Goal: Task Accomplishment & Management: Complete application form

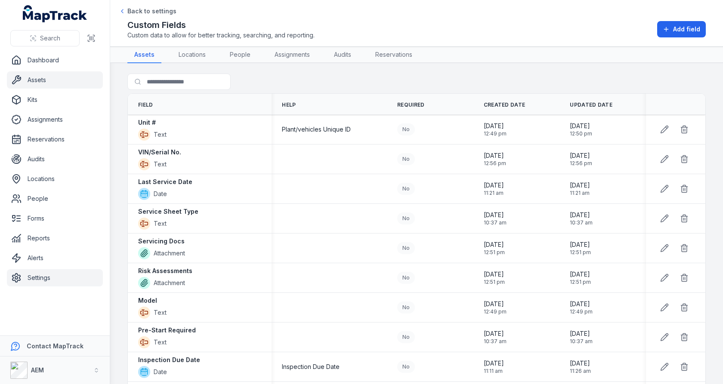
click at [29, 77] on link "Assets" at bounding box center [55, 79] width 96 height 17
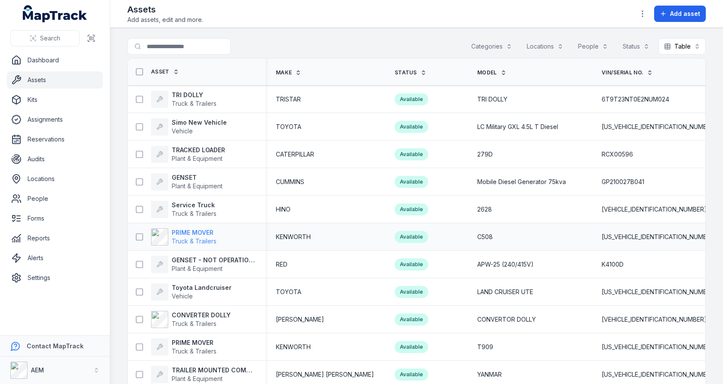
click at [185, 241] on span "Truck & Trailers" at bounding box center [194, 240] width 45 height 7
click at [499, 167] on td "279D" at bounding box center [529, 155] width 124 height 28
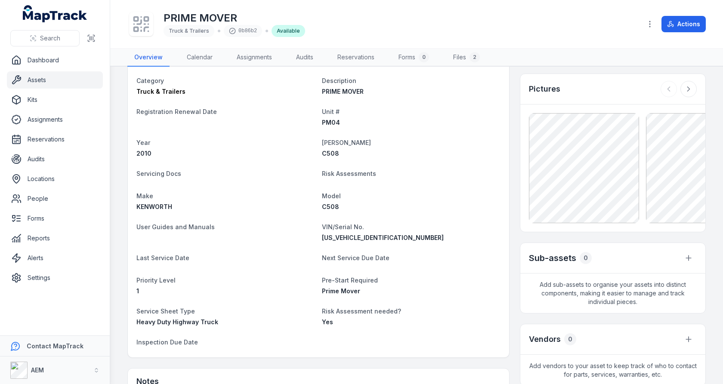
scroll to position [92, 0]
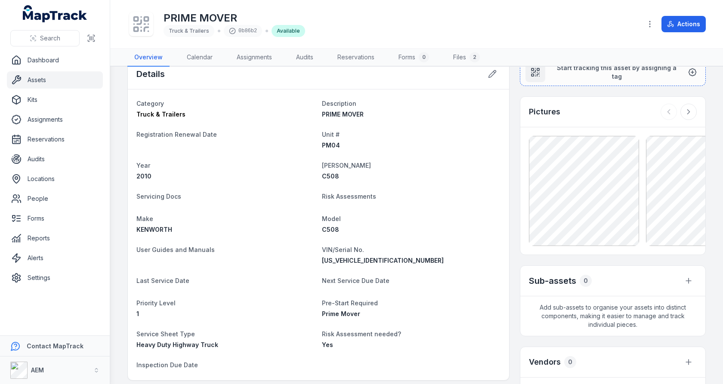
scroll to position [20, 0]
click at [334, 194] on span "Risk Assessments" at bounding box center [349, 194] width 54 height 7
click at [403, 200] on dl "Category Truck & Trailers Description PRIME MOVER Registration Renewal Date Uni…" at bounding box center [318, 234] width 364 height 274
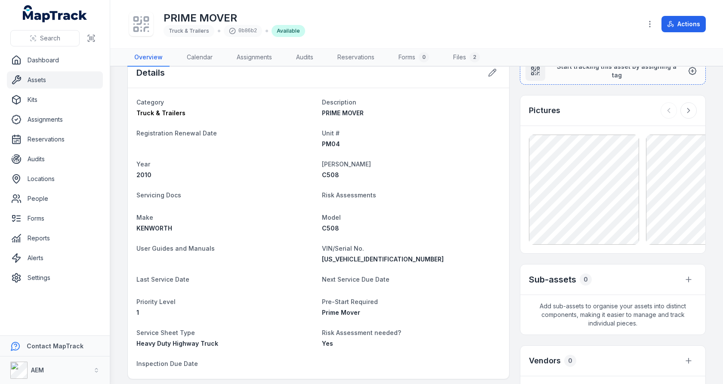
click at [216, 234] on dl "Category Truck & Trailers Description PRIME MOVER Registration Renewal Date Uni…" at bounding box center [318, 234] width 364 height 274
click at [298, 234] on dl "Category Truck & Trailers Description PRIME MOVER Registration Renewal Date Uni…" at bounding box center [318, 234] width 364 height 274
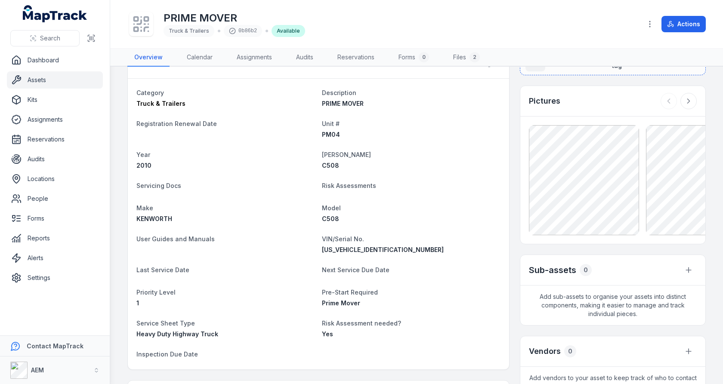
scroll to position [32, 0]
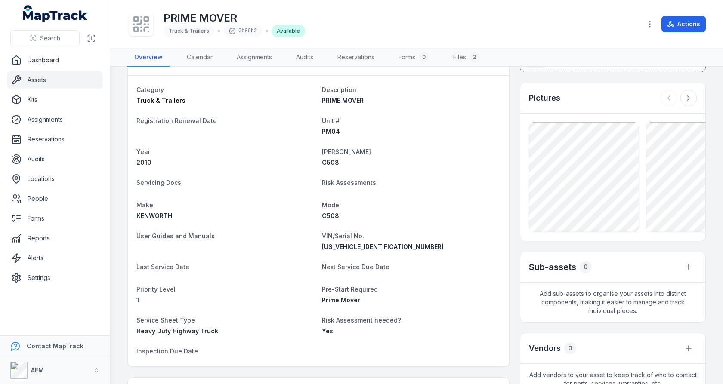
click at [194, 235] on span "User Guides and Manuals" at bounding box center [175, 235] width 78 height 7
click at [331, 266] on span "Next Service Due Date" at bounding box center [356, 266] width 68 height 7
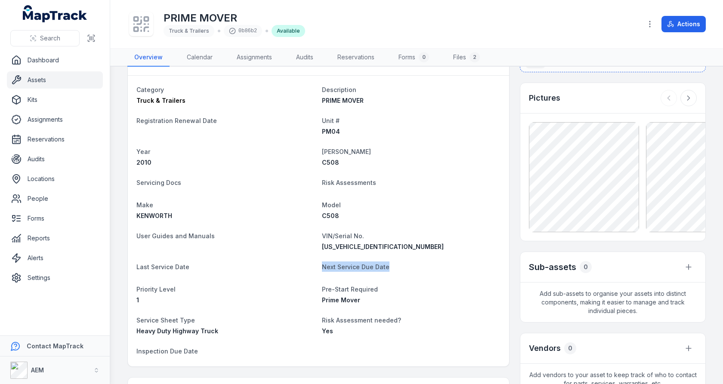
click at [331, 266] on span "Next Service Due Date" at bounding box center [356, 266] width 68 height 7
click at [365, 249] on span "6F5000000AA441888" at bounding box center [383, 246] width 122 height 7
click at [385, 231] on dt "VIN/Serial No." at bounding box center [411, 236] width 179 height 10
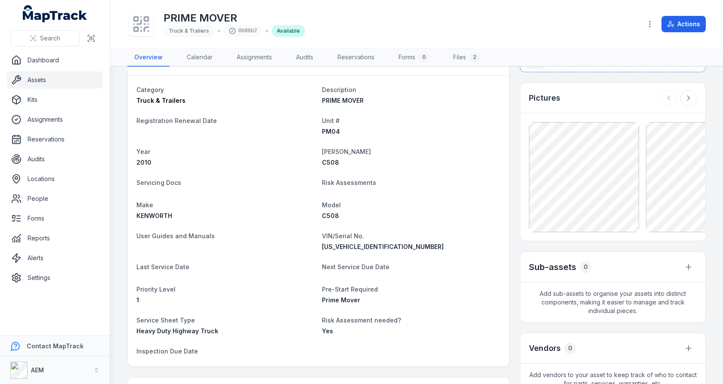
scroll to position [0, 0]
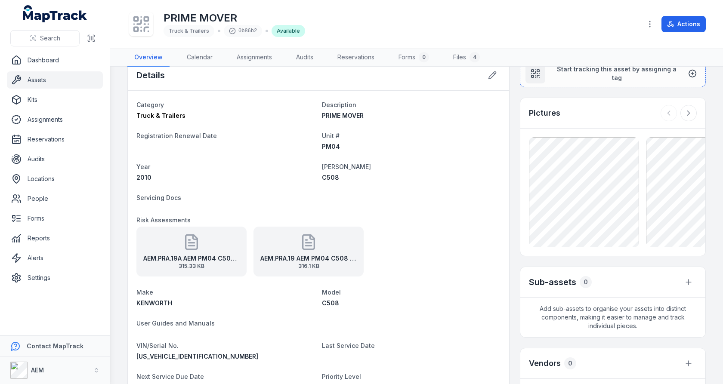
scroll to position [22, 0]
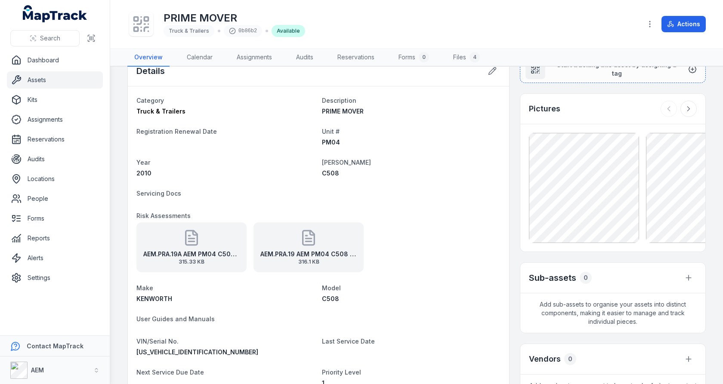
click at [213, 242] on div "AEM.PRA.19A AEM PM04 C508 Primemover Risk Assessment 315.33 KB" at bounding box center [191, 247] width 110 height 50
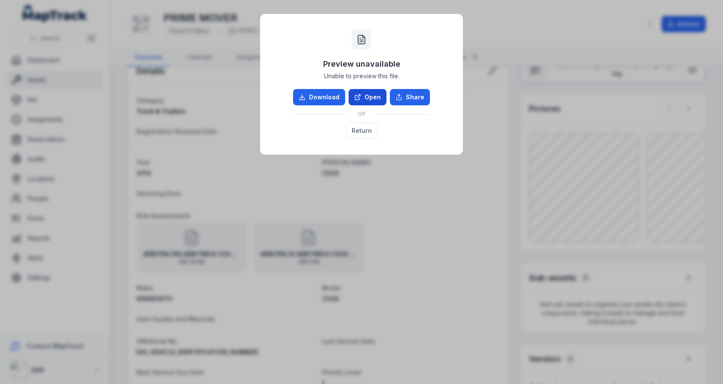
click at [366, 100] on link "Open" at bounding box center [368, 97] width 38 height 16
click at [352, 202] on div "Preview unavailable Unable to preview this file. Download Open Share OR Return" at bounding box center [361, 192] width 723 height 384
click at [357, 131] on button "Return" at bounding box center [361, 131] width 31 height 16
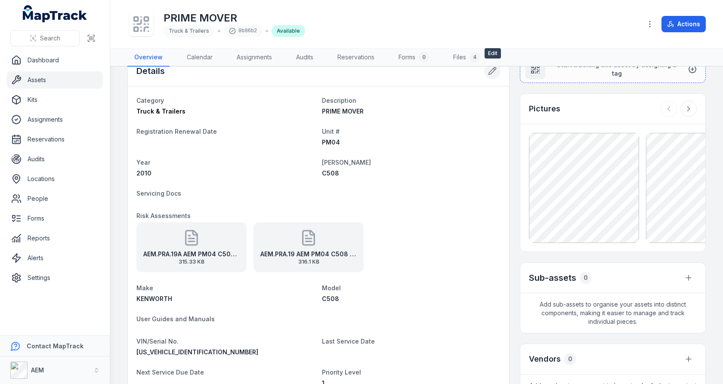
click at [493, 75] on button at bounding box center [492, 71] width 16 height 16
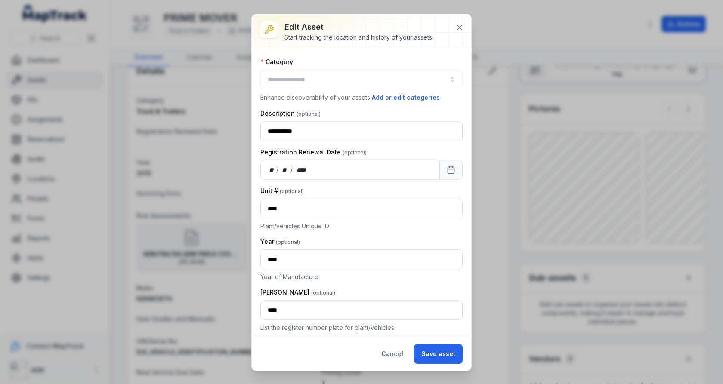
type input "**********"
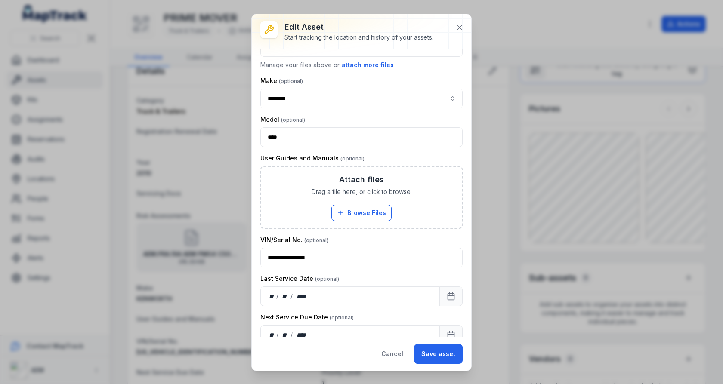
scroll to position [447, 0]
click at [325, 154] on label "User Guides and Manuals" at bounding box center [312, 157] width 104 height 9
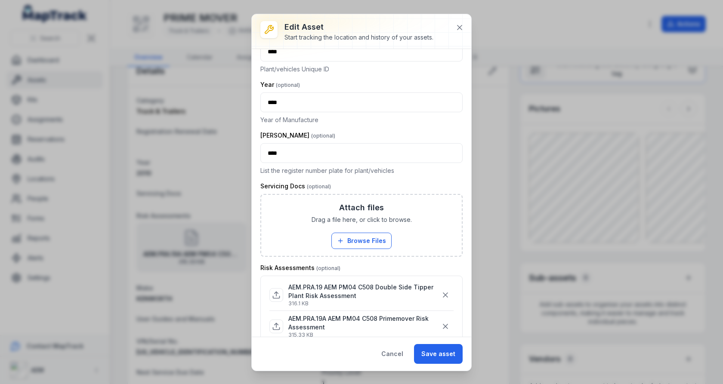
scroll to position [0, 0]
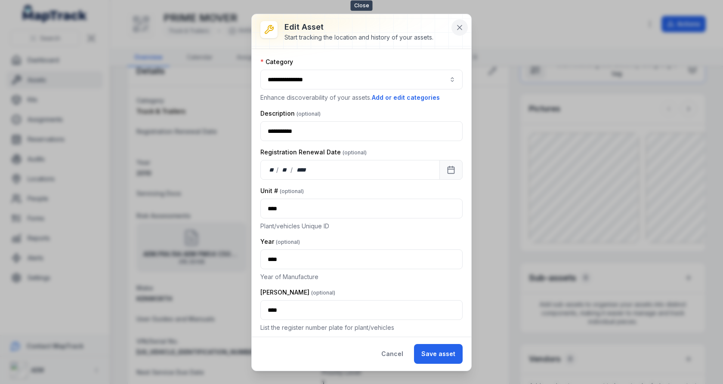
click at [465, 31] on button at bounding box center [459, 27] width 16 height 16
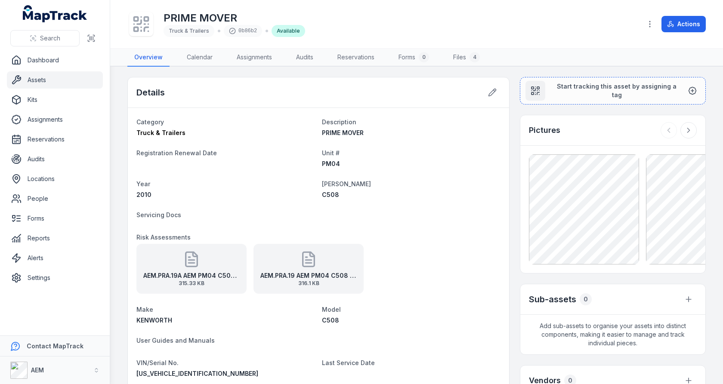
click at [57, 77] on link "Assets" at bounding box center [55, 79] width 96 height 17
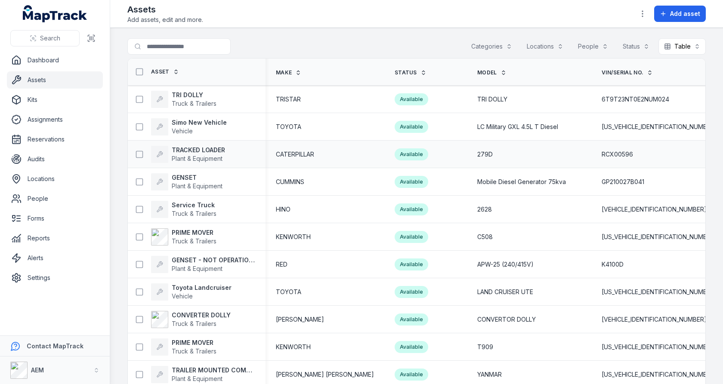
scroll to position [22, 0]
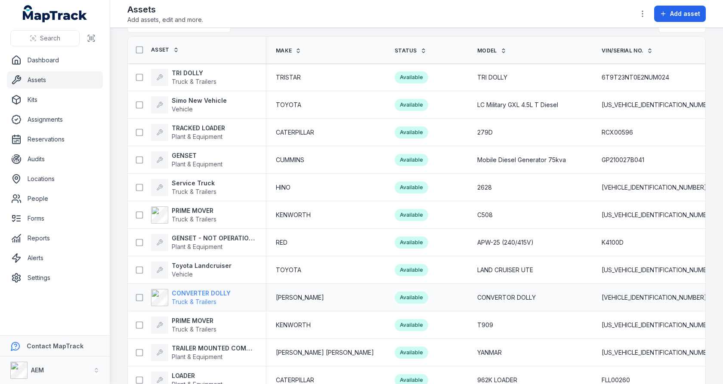
click at [183, 298] on span "Truck & Trailers" at bounding box center [194, 301] width 45 height 7
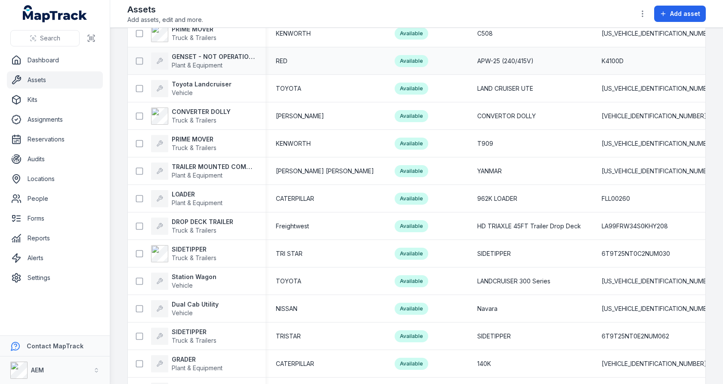
scroll to position [245, 0]
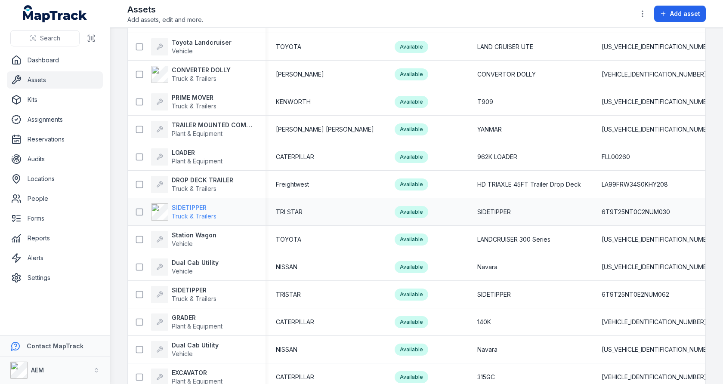
click at [194, 218] on span "Truck & Trailers" at bounding box center [194, 216] width 45 height 7
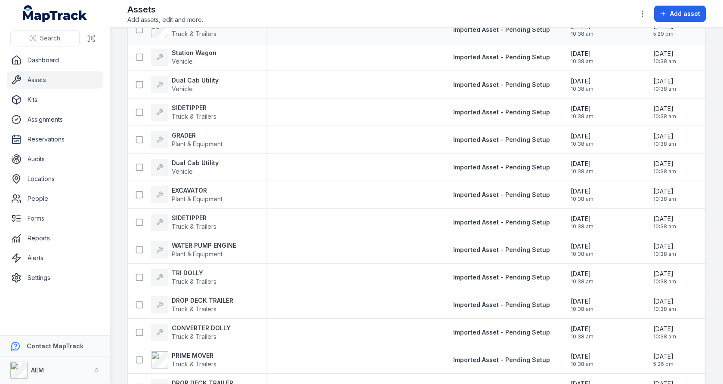
scroll to position [501, 0]
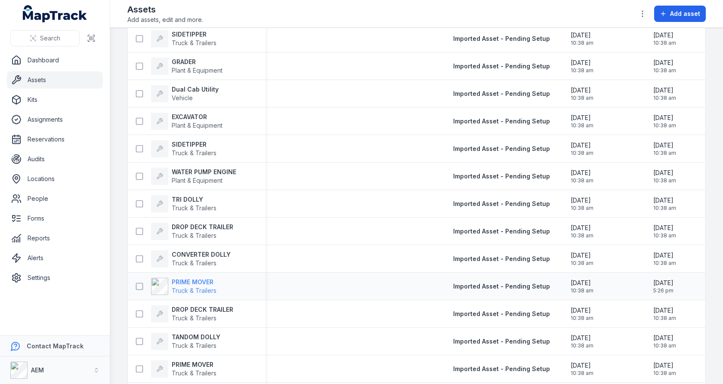
click at [191, 281] on strong "PRIME MOVER" at bounding box center [194, 282] width 45 height 9
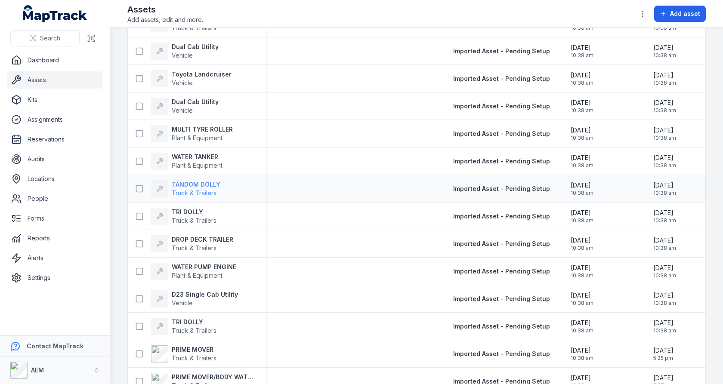
scroll to position [1076, 0]
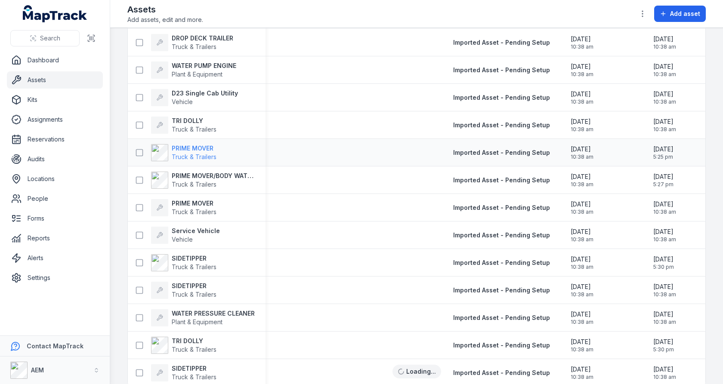
click at [193, 154] on span "Truck & Trailers" at bounding box center [194, 156] width 45 height 7
click at [193, 172] on strong "PRIME MOVER/BODY WATER CART" at bounding box center [213, 176] width 83 height 9
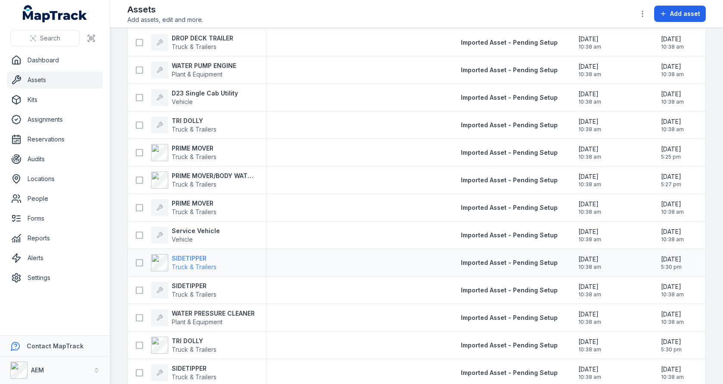
click at [191, 263] on span "Truck & Trailers" at bounding box center [194, 266] width 45 height 7
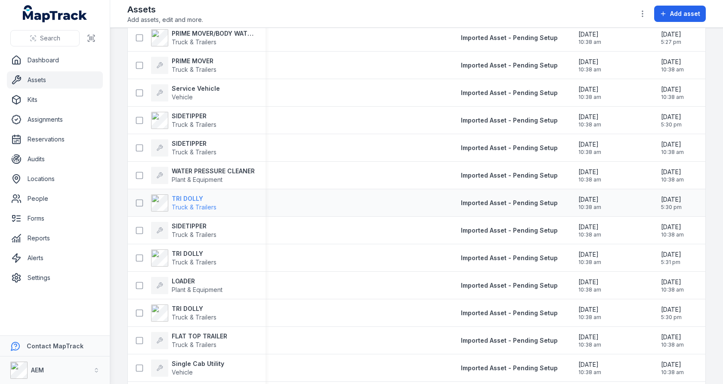
click at [194, 203] on span "Truck & Trailers" at bounding box center [194, 207] width 45 height 9
click at [189, 250] on strong "TRI DOLLY" at bounding box center [194, 254] width 45 height 9
click at [189, 319] on span "Truck & Trailers" at bounding box center [194, 317] width 45 height 9
click at [47, 281] on link "Settings" at bounding box center [55, 277] width 96 height 17
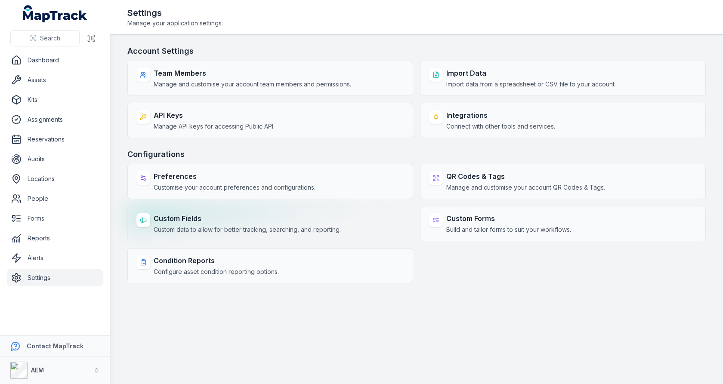
click at [297, 220] on strong "Custom Fields" at bounding box center [247, 218] width 187 height 10
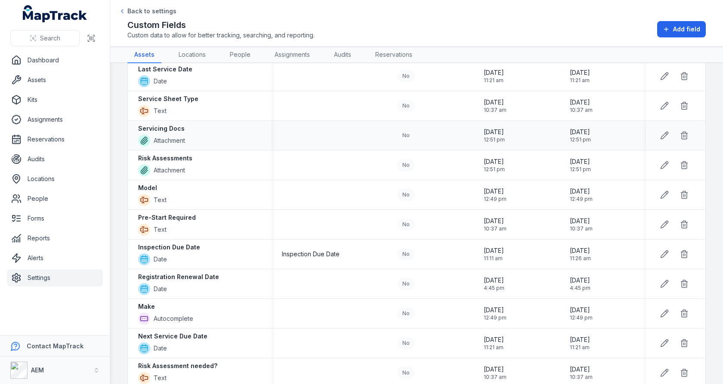
scroll to position [260, 0]
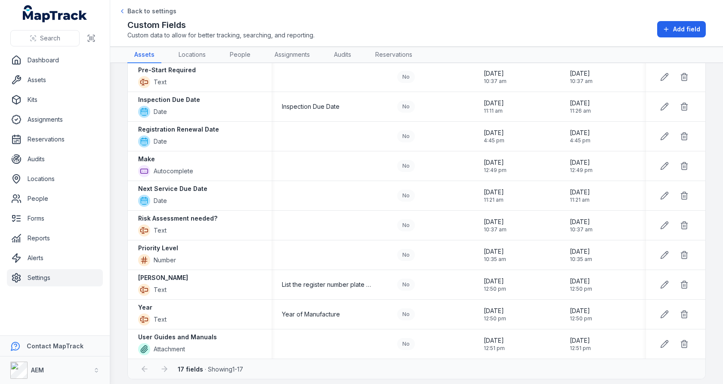
click at [669, 19] on div "Custom Fields Custom data to allow for better tracking, searching, and reportin…" at bounding box center [416, 29] width 578 height 21
click at [669, 28] on icon at bounding box center [666, 29] width 7 height 7
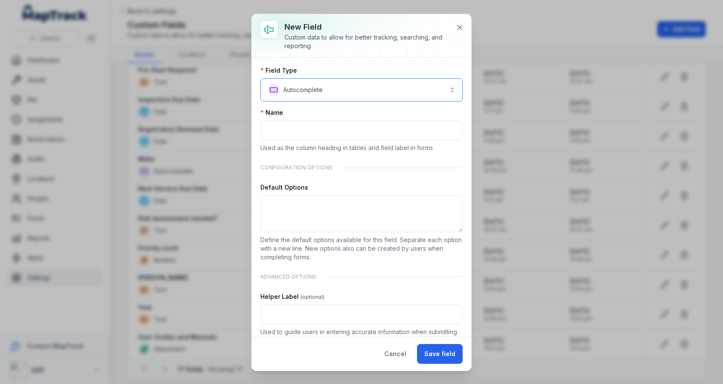
click at [371, 84] on button "**********" at bounding box center [361, 89] width 202 height 23
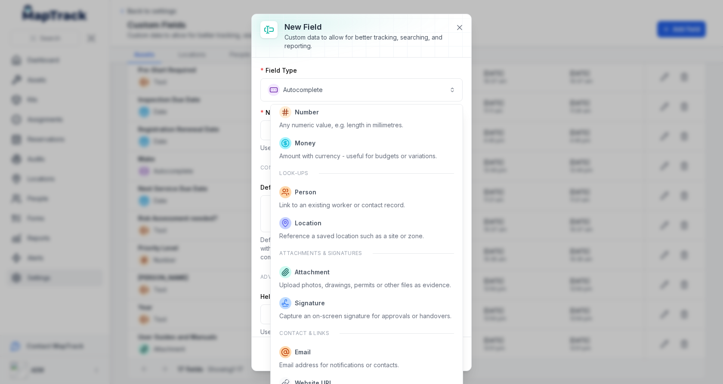
scroll to position [420, 0]
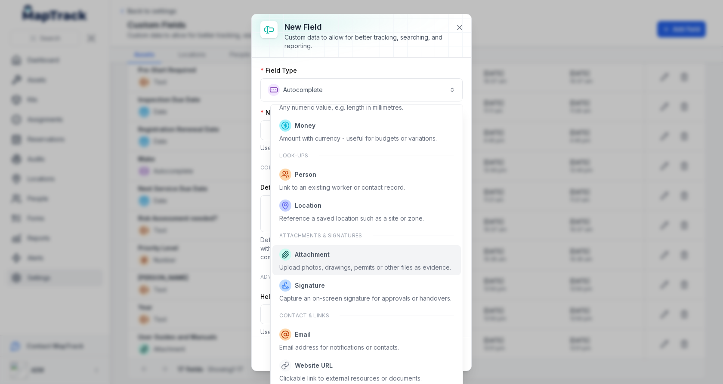
click at [338, 270] on div "Upload photos, drawings, permits or other files as evidence." at bounding box center [365, 267] width 172 height 9
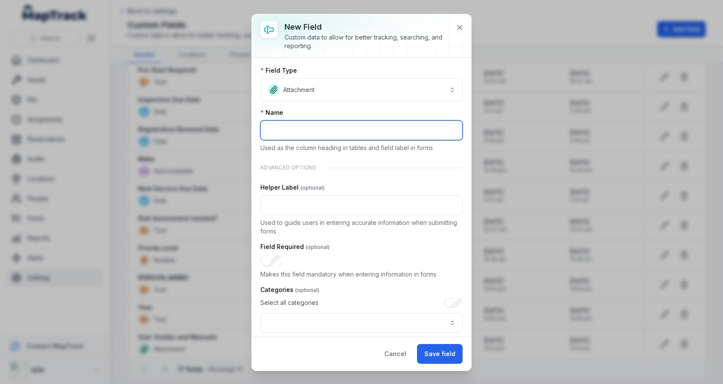
click at [308, 133] on input ":r43:-form-item-label" at bounding box center [361, 130] width 202 height 20
type input "**********"
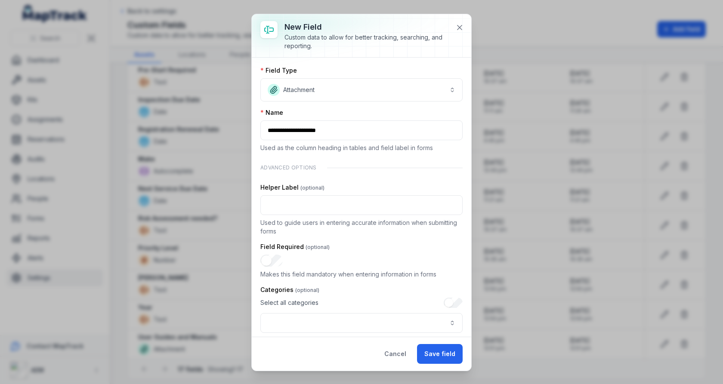
click at [319, 156] on div "**********" at bounding box center [361, 251] width 202 height 371
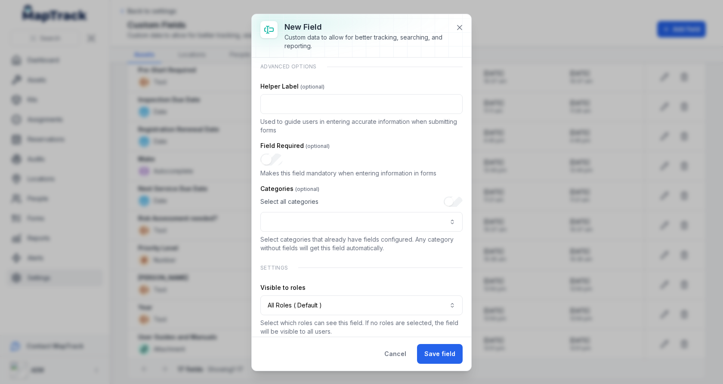
scroll to position [102, 0]
click at [285, 187] on label "Categories" at bounding box center [289, 188] width 59 height 9
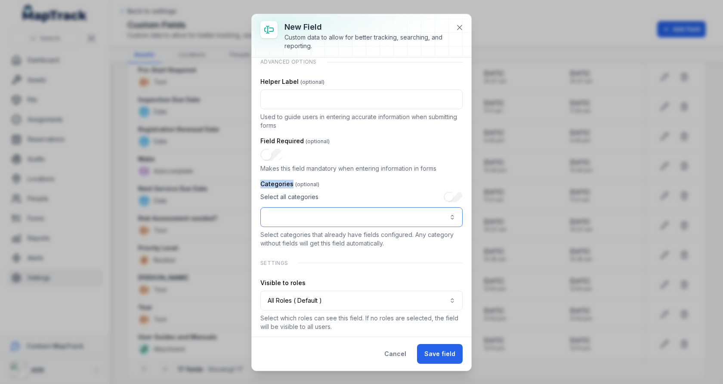
click at [394, 211] on button ":r4b:-form-item-label" at bounding box center [361, 217] width 202 height 20
click at [373, 239] on div "Plant & Equipment" at bounding box center [361, 238] width 185 height 9
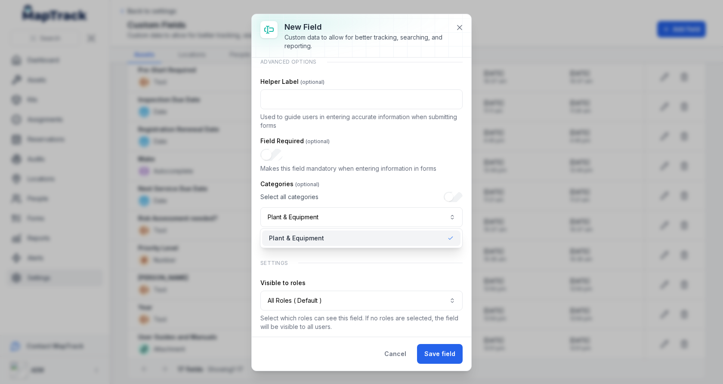
click at [386, 184] on div "**********" at bounding box center [361, 214] width 202 height 68
click at [387, 222] on button "**********" at bounding box center [361, 217] width 202 height 20
click at [392, 185] on div "**********" at bounding box center [361, 214] width 202 height 68
click at [373, 182] on div "Categories" at bounding box center [361, 184] width 202 height 9
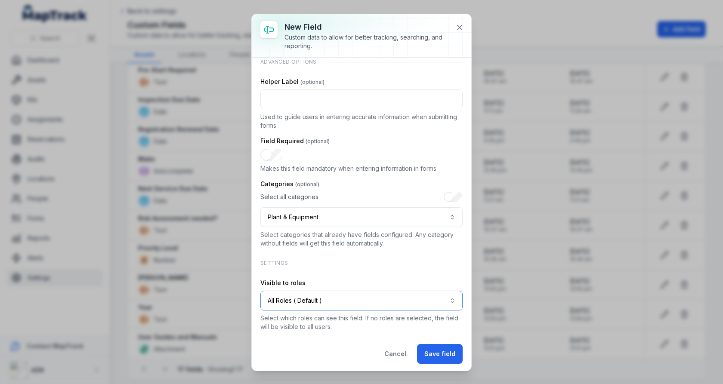
click at [333, 298] on button "All Roles ( Default )" at bounding box center [361, 301] width 202 height 20
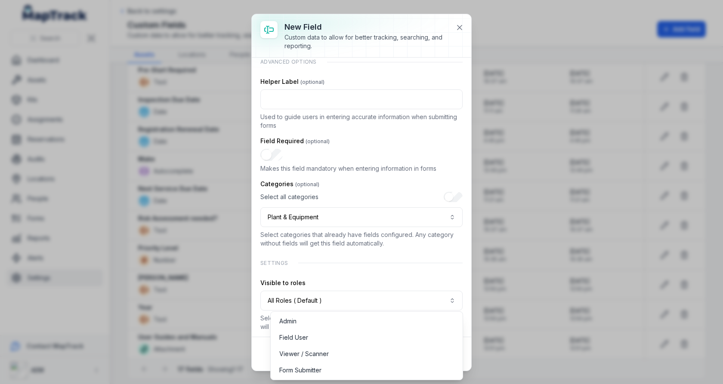
click at [354, 270] on div "**********" at bounding box center [361, 145] width 202 height 371
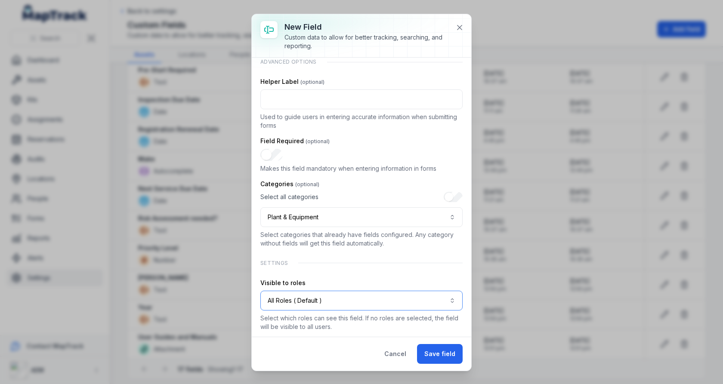
click at [337, 302] on button "All Roles ( Default )" at bounding box center [361, 301] width 202 height 20
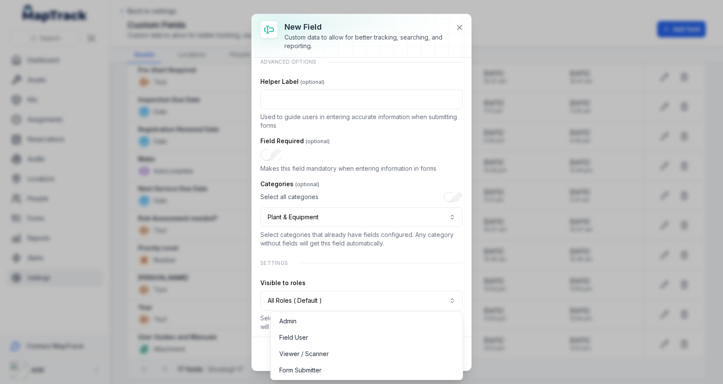
click at [364, 255] on div "**********" at bounding box center [361, 145] width 202 height 371
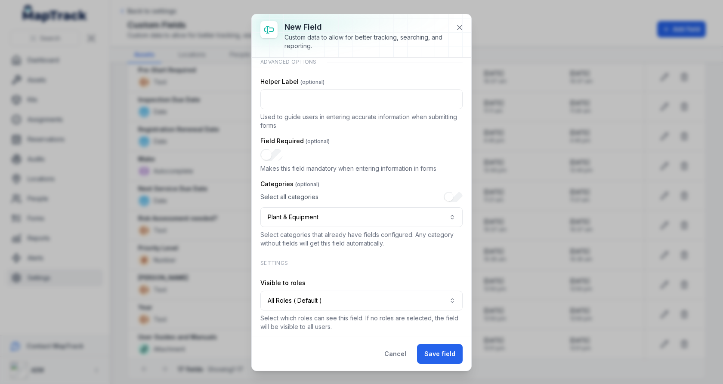
click at [363, 237] on p "Select categories that already have fields configured. Any category without fie…" at bounding box center [361, 239] width 202 height 17
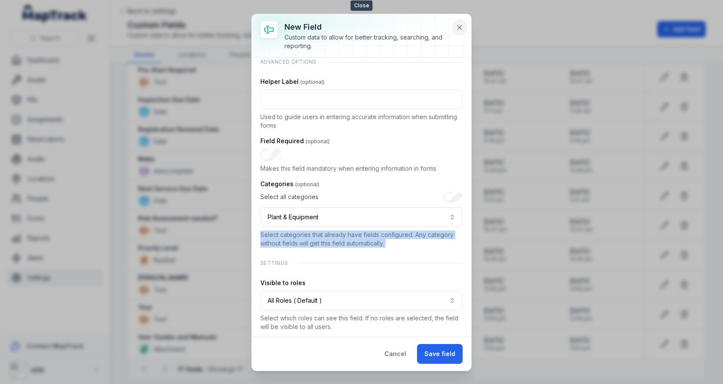
click at [459, 33] on button at bounding box center [459, 27] width 16 height 16
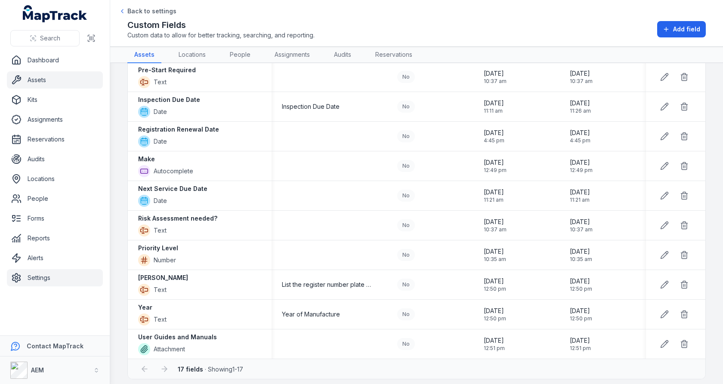
click at [71, 83] on link "Assets" at bounding box center [55, 79] width 96 height 17
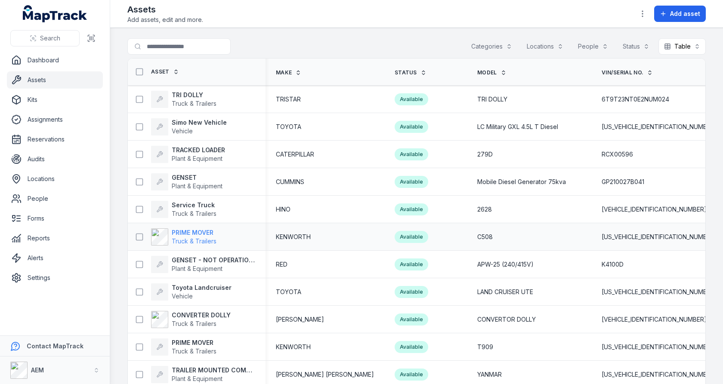
click at [204, 233] on strong "PRIME MOVER" at bounding box center [194, 232] width 45 height 9
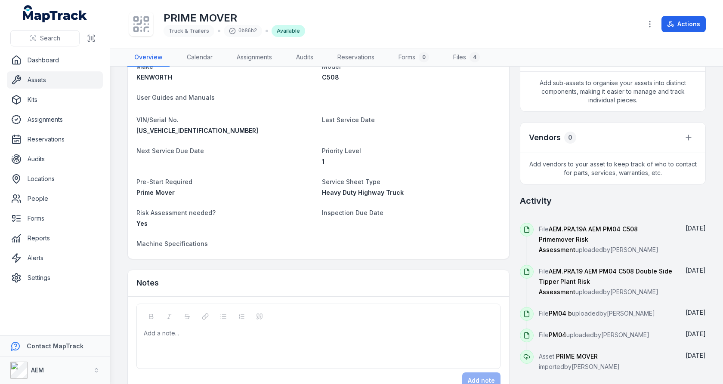
scroll to position [251, 0]
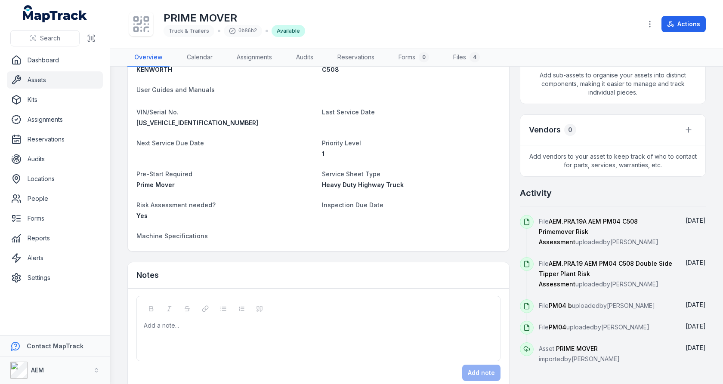
click at [191, 237] on span "Machine Specifications" at bounding box center [171, 235] width 71 height 7
click at [300, 236] on dt "Machine Specifications" at bounding box center [225, 236] width 179 height 10
click at [203, 236] on span "Machine Specifications" at bounding box center [171, 235] width 71 height 7
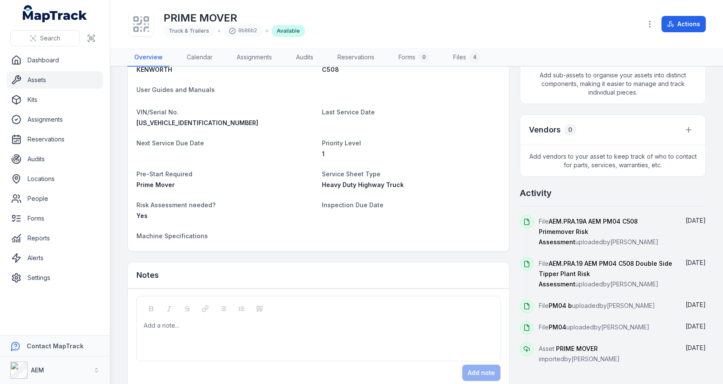
click at [203, 236] on span "Machine Specifications" at bounding box center [171, 235] width 71 height 7
click at [258, 236] on dt "Machine Specifications" at bounding box center [225, 236] width 179 height 10
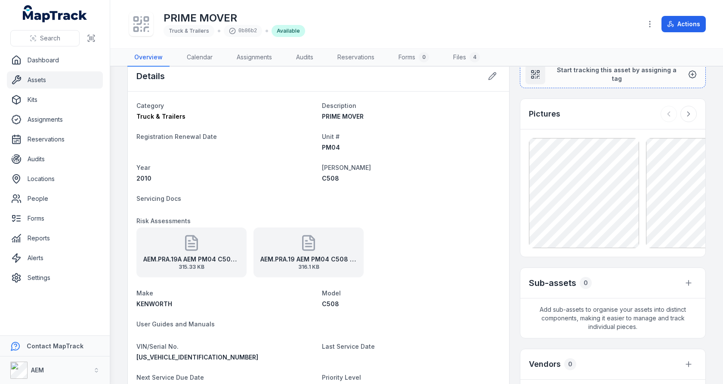
scroll to position [14, 0]
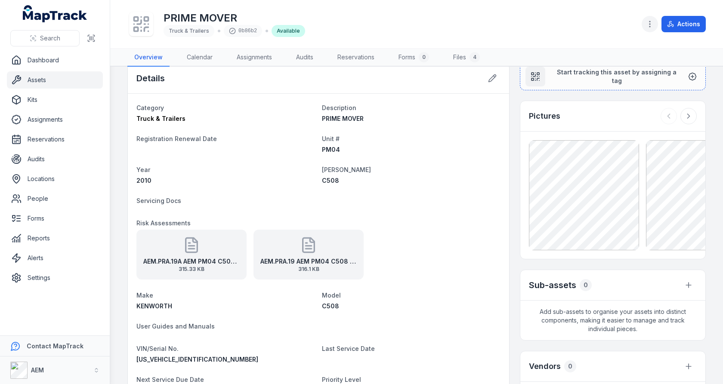
click at [653, 19] on button "button" at bounding box center [650, 24] width 16 height 16
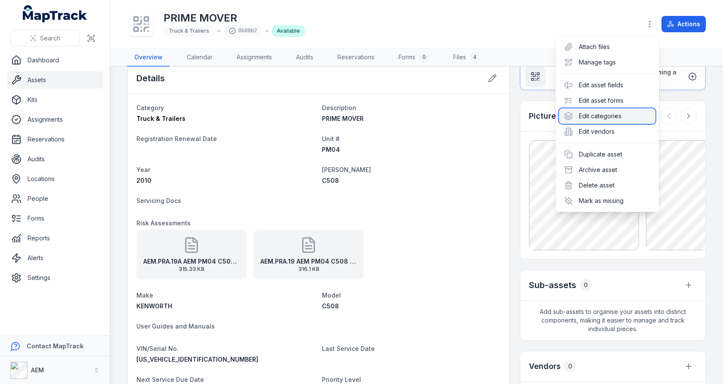
click at [601, 120] on div "Edit categories" at bounding box center [607, 115] width 96 height 15
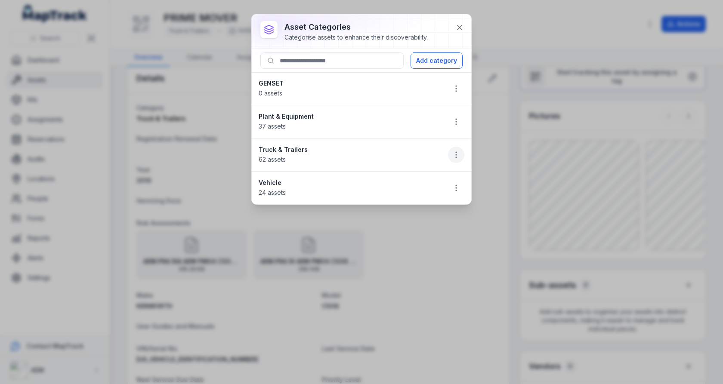
click at [452, 152] on icon "button" at bounding box center [456, 155] width 9 height 9
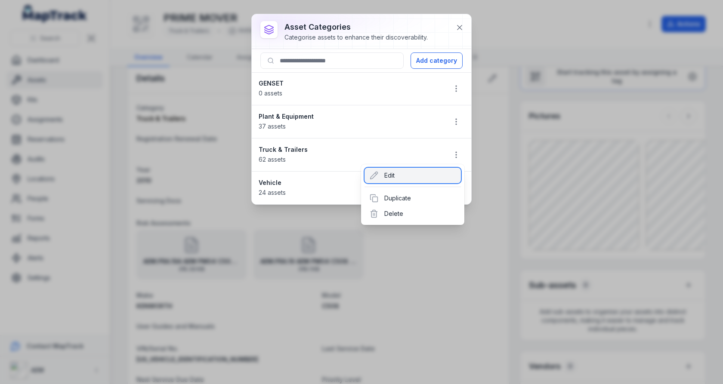
click at [404, 176] on div "Edit" at bounding box center [412, 175] width 96 height 15
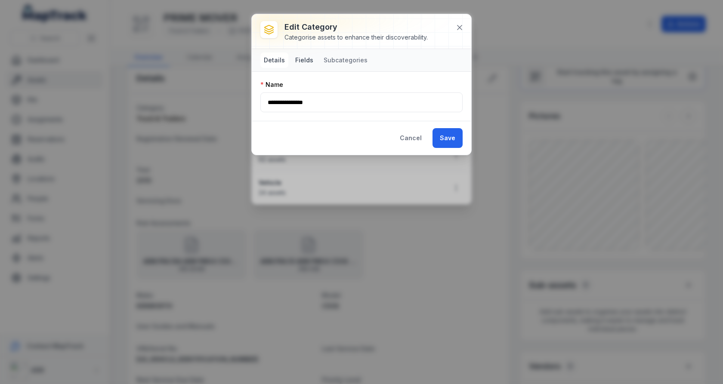
click at [300, 62] on button "Fields" at bounding box center [304, 59] width 25 height 15
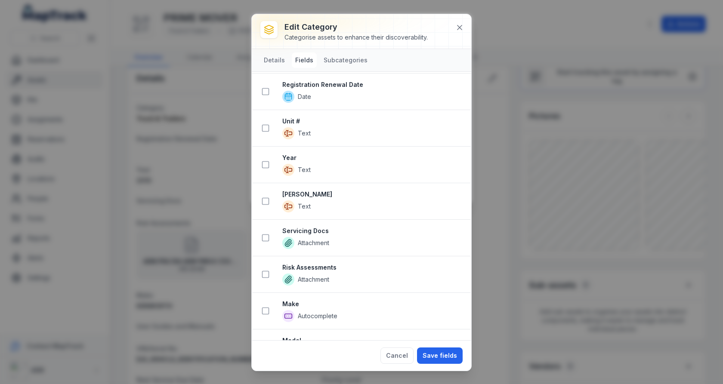
scroll to position [0, 0]
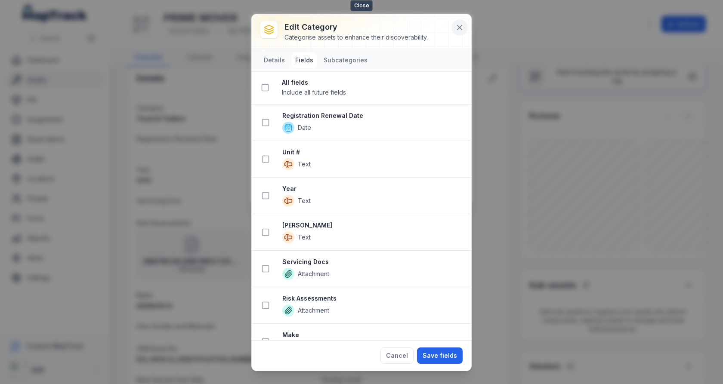
click at [454, 31] on button at bounding box center [459, 27] width 16 height 16
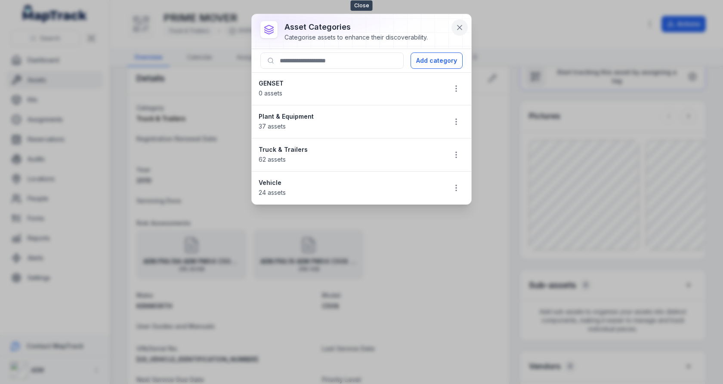
click at [462, 30] on icon at bounding box center [459, 27] width 9 height 9
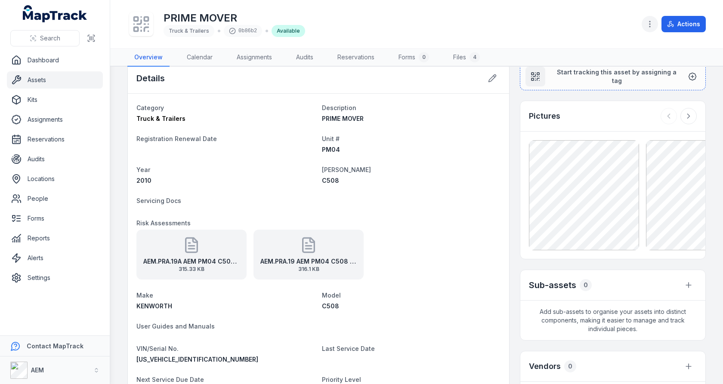
click at [648, 26] on icon "button" at bounding box center [649, 24] width 9 height 9
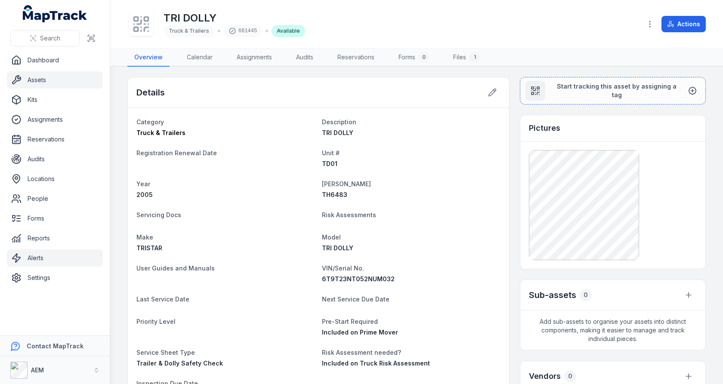
click at [46, 257] on link "Alerts" at bounding box center [55, 258] width 96 height 17
click at [415, 166] on div "TD01" at bounding box center [411, 164] width 179 height 9
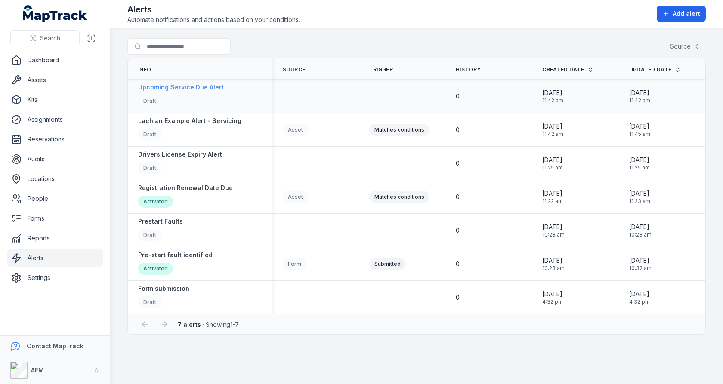
click at [200, 99] on div "Draft" at bounding box center [181, 102] width 86 height 14
click at [341, 120] on div "Asset" at bounding box center [315, 129] width 86 height 19
click at [210, 86] on strong "Upcoming Service Due Alert" at bounding box center [181, 87] width 86 height 9
click at [411, 56] on div "Search for alerts Source" at bounding box center [416, 48] width 578 height 20
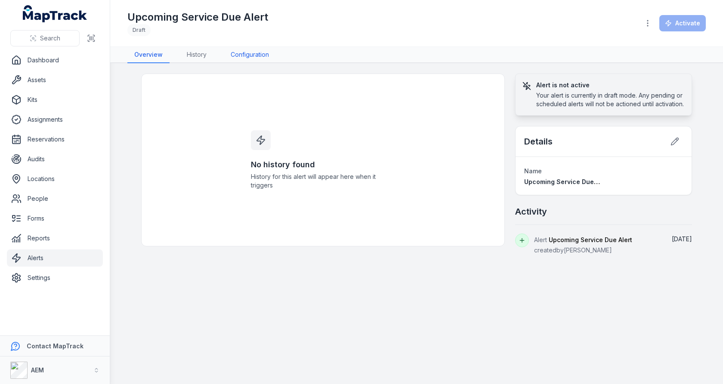
click at [242, 58] on link "Configuration" at bounding box center [250, 55] width 52 height 16
click at [353, 178] on span "History for this alert will appear here when it triggers" at bounding box center [323, 181] width 145 height 17
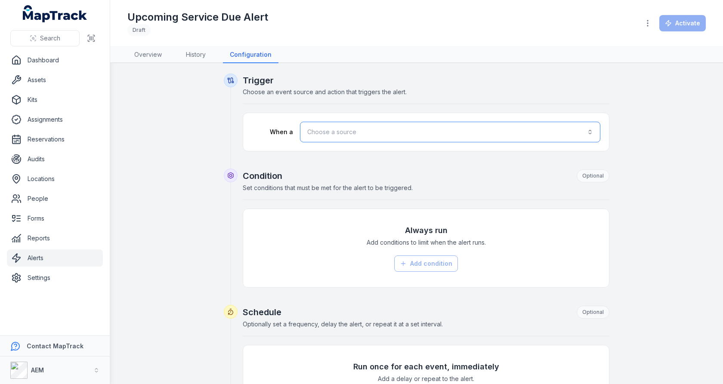
click at [393, 135] on button "Choose a source" at bounding box center [450, 132] width 300 height 21
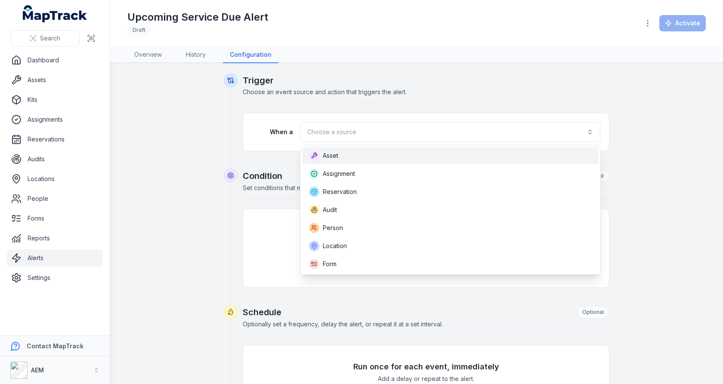
click at [386, 151] on div "Asset" at bounding box center [450, 156] width 283 height 10
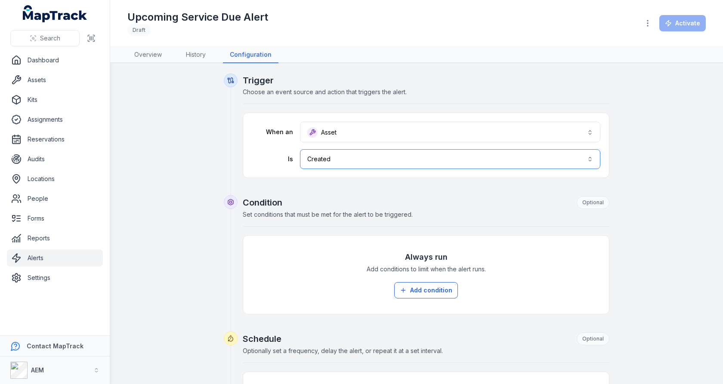
click at [379, 162] on button "Created ******" at bounding box center [450, 159] width 300 height 20
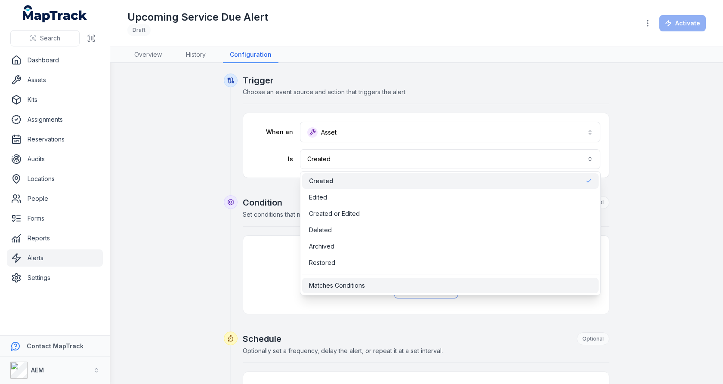
click at [379, 278] on div "Matches Conditions" at bounding box center [450, 285] width 296 height 15
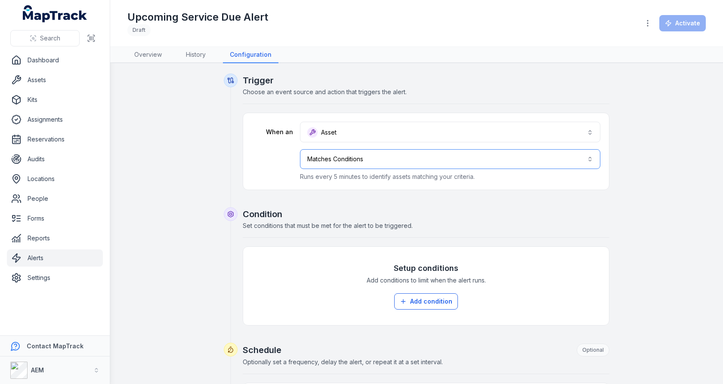
scroll to position [82, 0]
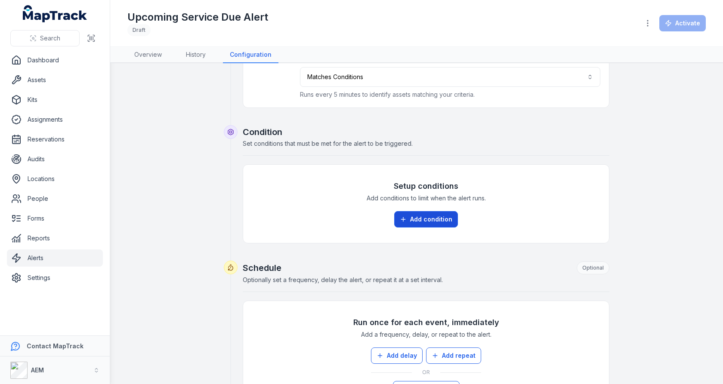
click at [432, 218] on button "Add condition" at bounding box center [426, 219] width 64 height 16
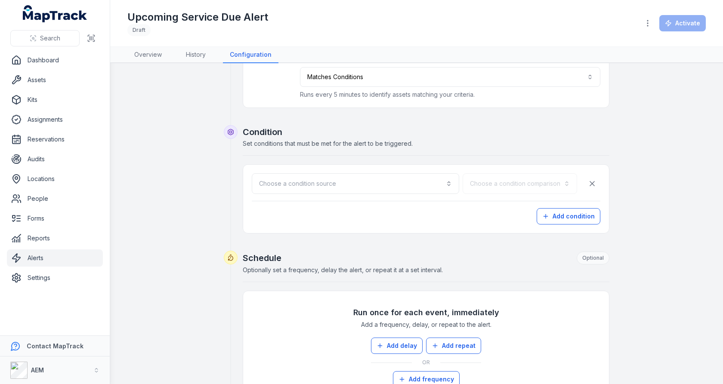
click at [348, 193] on div "Choose a condition source Choose a condition comparison Add condition" at bounding box center [426, 198] width 349 height 51
click at [348, 190] on button "Choose a condition source" at bounding box center [355, 183] width 207 height 21
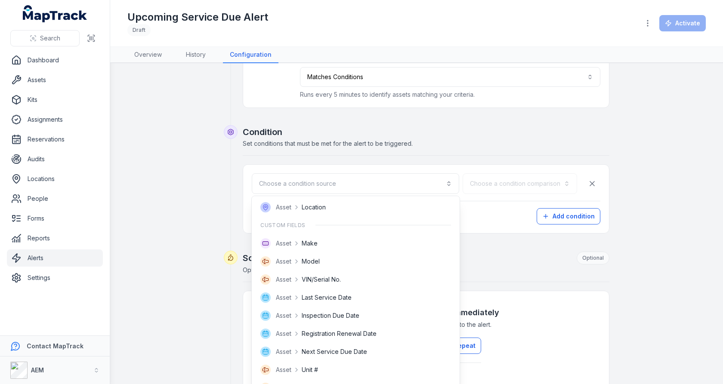
scroll to position [160, 0]
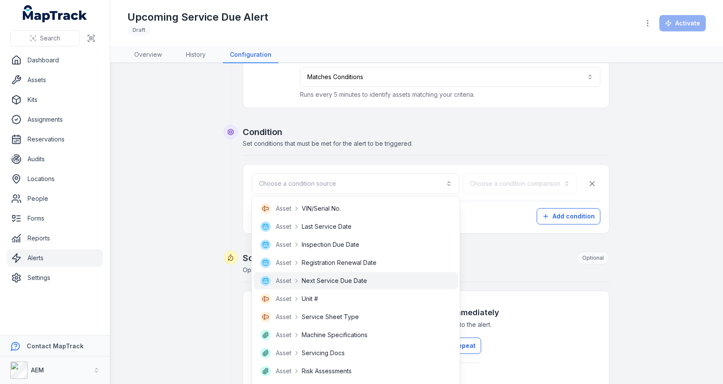
click at [344, 277] on span "Next Service Due Date" at bounding box center [334, 281] width 65 height 9
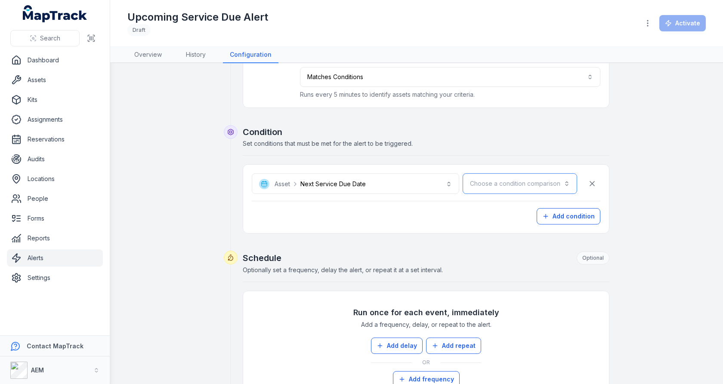
click at [500, 191] on button "Choose a condition comparison" at bounding box center [520, 183] width 114 height 21
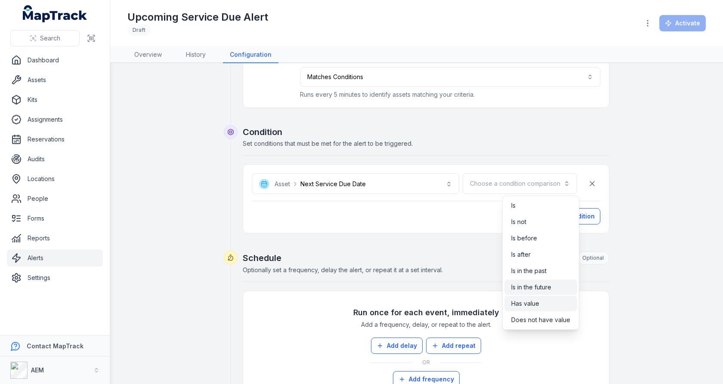
click at [528, 302] on span "Has value" at bounding box center [525, 303] width 28 height 9
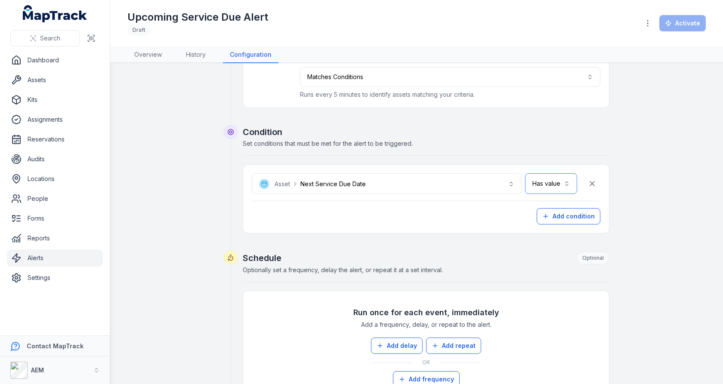
scroll to position [145, 0]
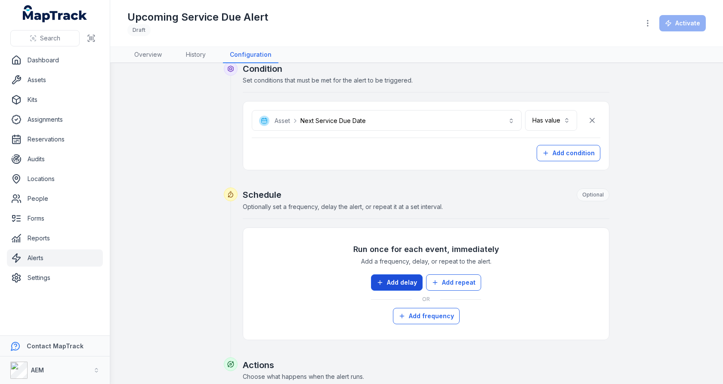
click at [390, 275] on button "Add delay" at bounding box center [397, 283] width 52 height 16
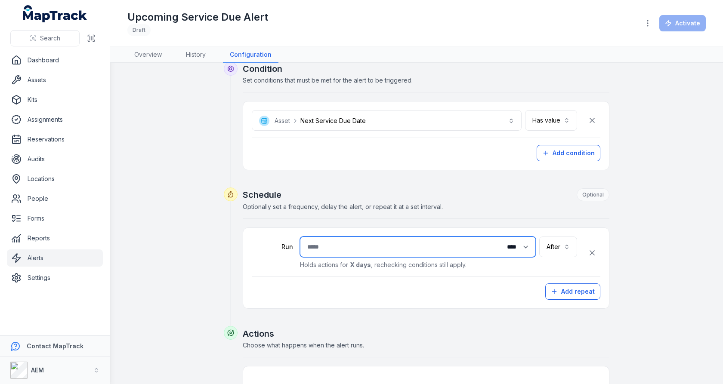
click at [390, 247] on input "number" at bounding box center [418, 247] width 236 height 21
type input "**"
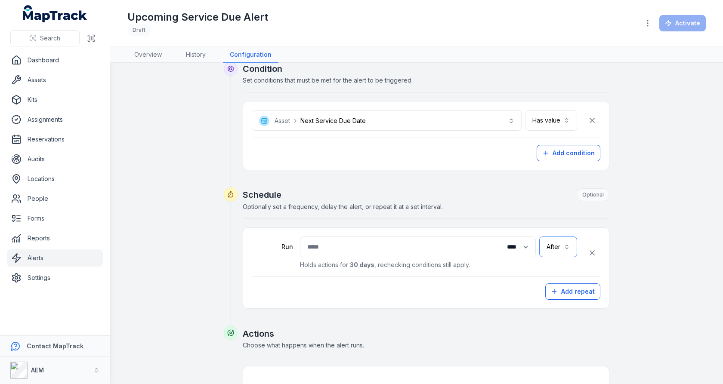
click at [543, 241] on button "After *****" at bounding box center [558, 247] width 38 height 21
click at [552, 284] on span "Before" at bounding box center [558, 283] width 19 height 9
click at [550, 240] on button "**********" at bounding box center [533, 247] width 88 height 21
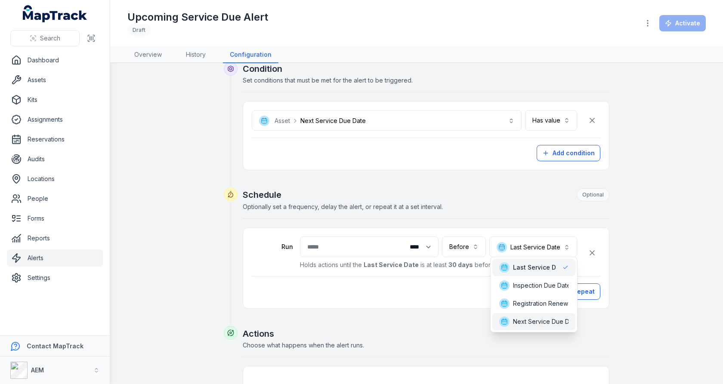
click at [531, 319] on span "Next Service Due Date" at bounding box center [545, 322] width 65 height 9
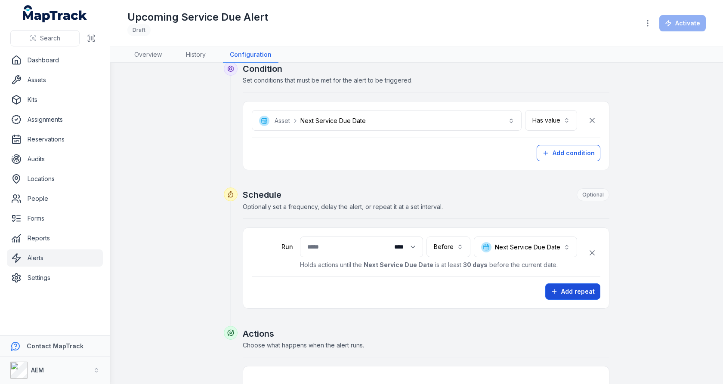
click at [558, 288] on icon "button" at bounding box center [554, 291] width 7 height 7
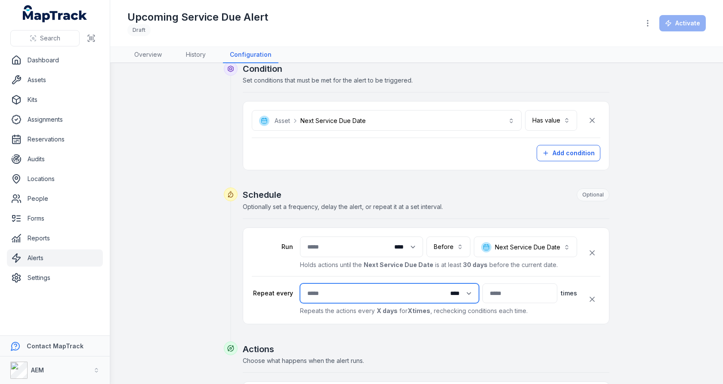
click at [364, 287] on input "number" at bounding box center [389, 294] width 179 height 20
type input "*"
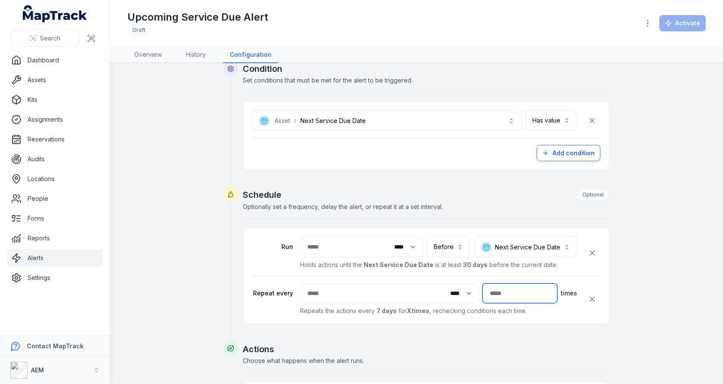
click at [516, 288] on input "number" at bounding box center [519, 294] width 75 height 20
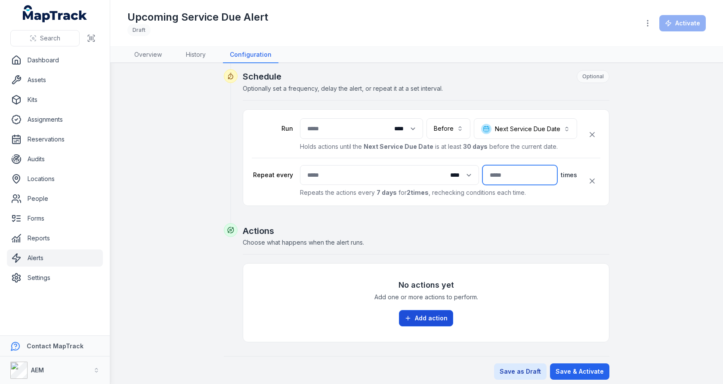
type input "*"
click at [413, 310] on button "Add action" at bounding box center [426, 318] width 54 height 16
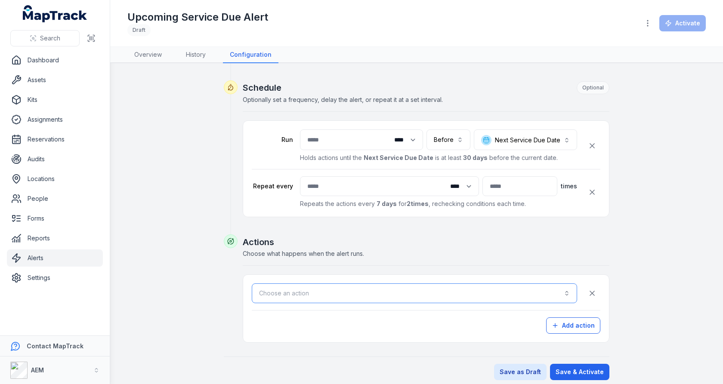
click at [404, 290] on button "Choose an action" at bounding box center [414, 294] width 325 height 20
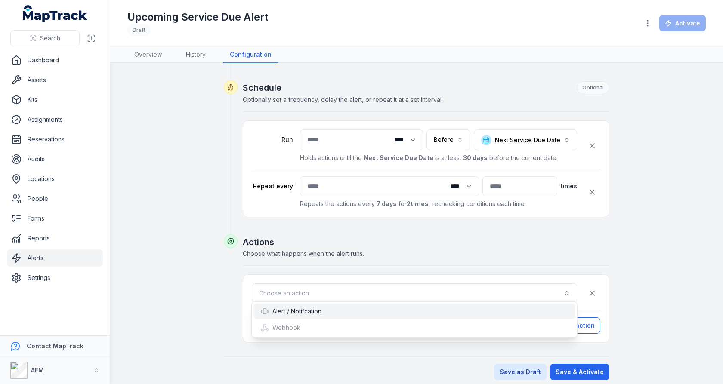
click at [348, 309] on div "Alert / Notifcation" at bounding box center [414, 311] width 308 height 9
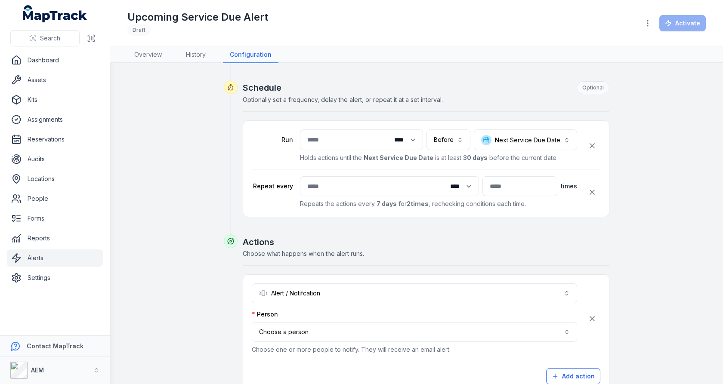
click at [348, 310] on div "Person" at bounding box center [414, 314] width 325 height 9
click at [348, 316] on div "Person Choose a person Choose one or more people to notify. They will receive a…" at bounding box center [414, 332] width 325 height 44
click at [348, 326] on button "Choose a person" at bounding box center [414, 332] width 325 height 20
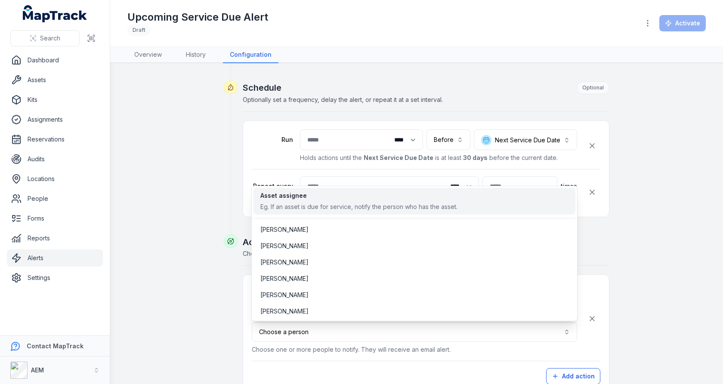
click at [361, 203] on div "Eg. If an asset is due for service, notify the person who has the asset." at bounding box center [358, 207] width 197 height 9
click at [352, 233] on div "[PERSON_NAME]" at bounding box center [414, 229] width 308 height 9
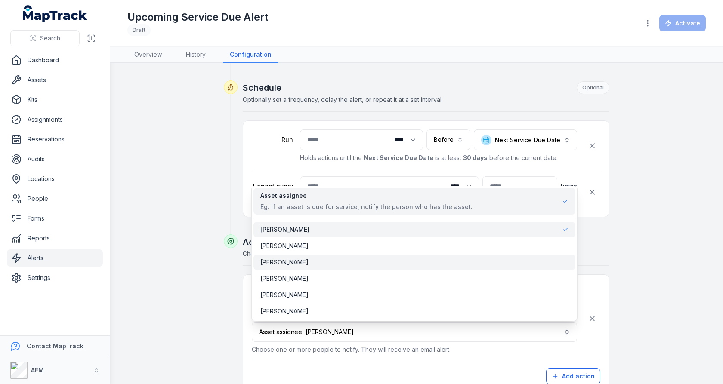
click at [349, 266] on div "[PERSON_NAME]" at bounding box center [414, 262] width 322 height 15
click at [623, 246] on div "**********" at bounding box center [416, 126] width 578 height 610
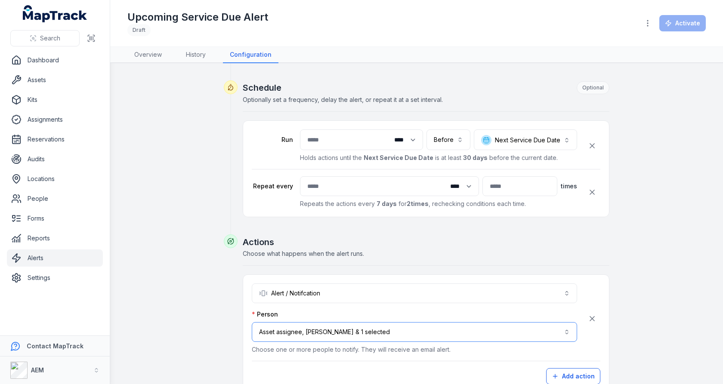
scroll to position [302, 0]
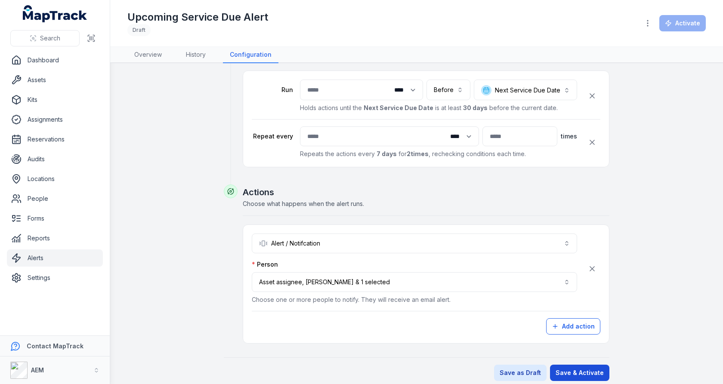
click at [587, 368] on button "Save & Activate" at bounding box center [579, 373] width 59 height 16
click at [647, 225] on div "**********" at bounding box center [416, 76] width 578 height 610
click at [555, 286] on button "**********" at bounding box center [414, 282] width 325 height 20
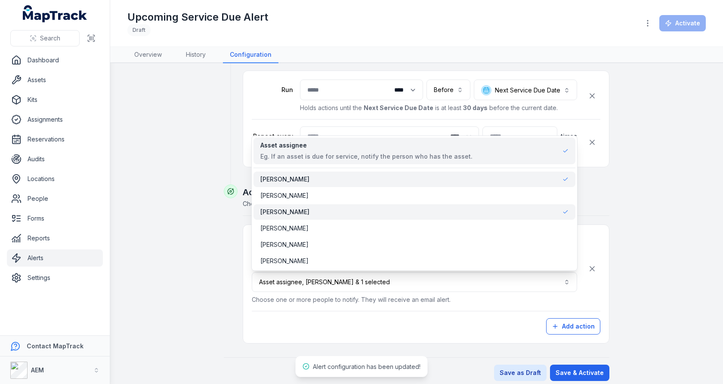
click at [579, 359] on form "**********" at bounding box center [417, 76] width 386 height 610
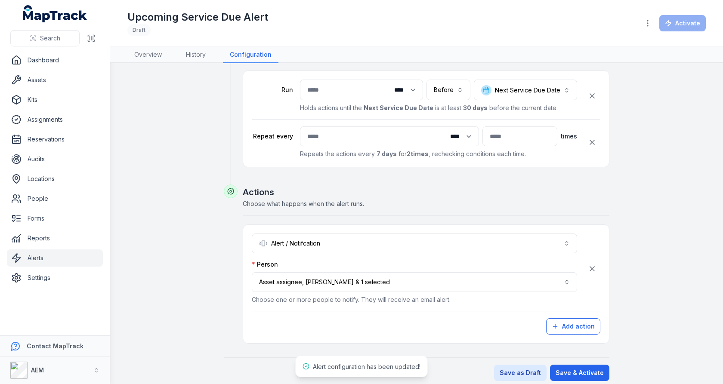
click at [644, 283] on div "**********" at bounding box center [416, 76] width 578 height 610
